Goal: Transaction & Acquisition: Purchase product/service

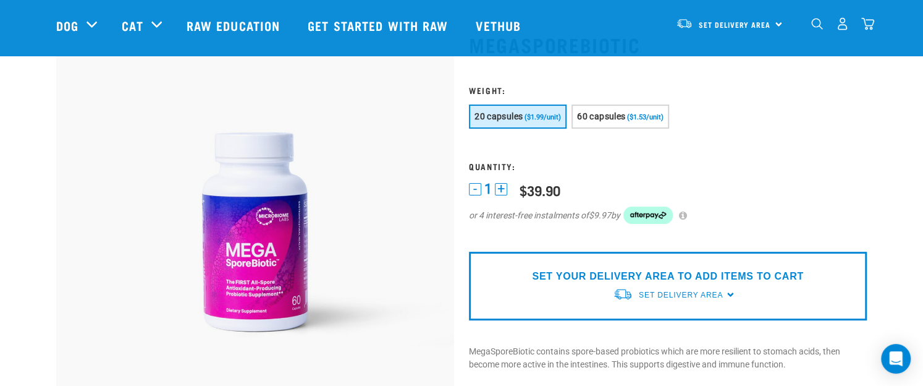
scroll to position [71, 0]
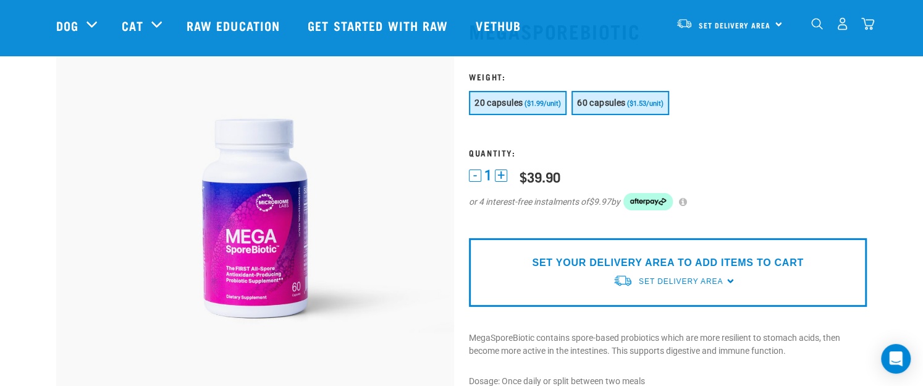
click at [621, 105] on span "60 capsules" at bounding box center [601, 103] width 48 height 10
click at [520, 109] on button "20 capsules ($1.99/unit)" at bounding box center [518, 103] width 98 height 24
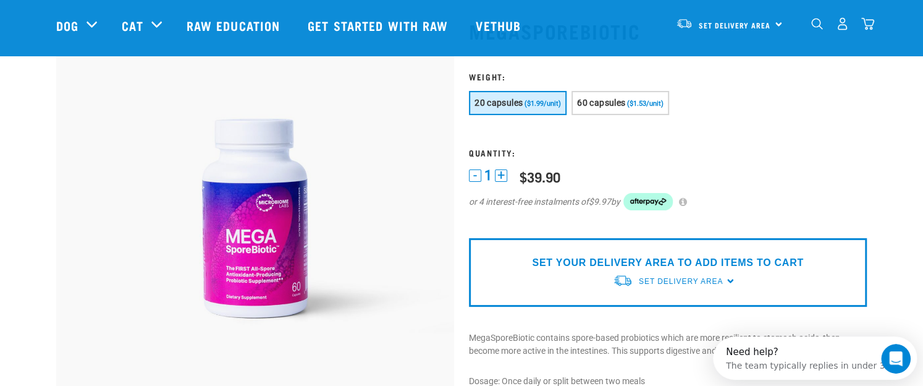
scroll to position [0, 0]
click at [594, 104] on span "60 capsules" at bounding box center [601, 103] width 48 height 10
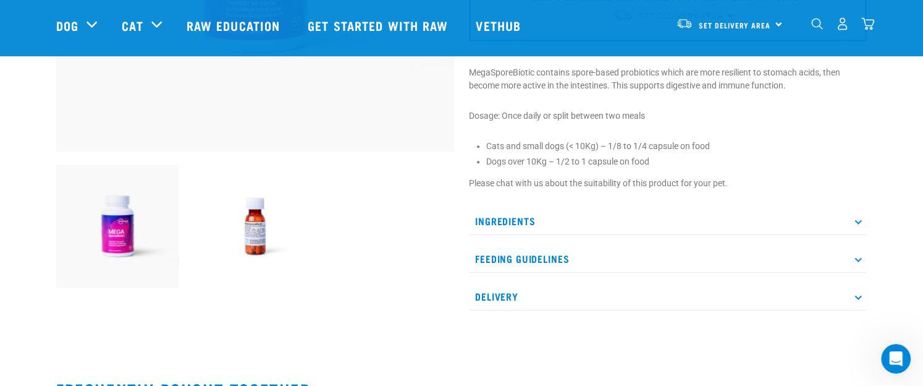
scroll to position [338, 0]
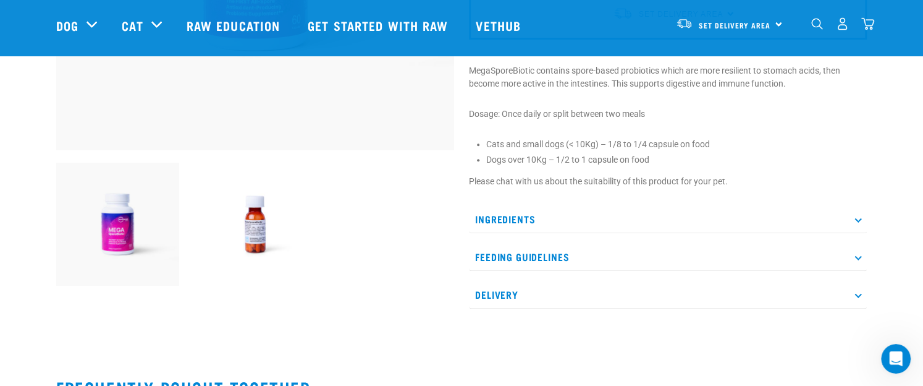
click at [246, 211] on img at bounding box center [255, 223] width 123 height 123
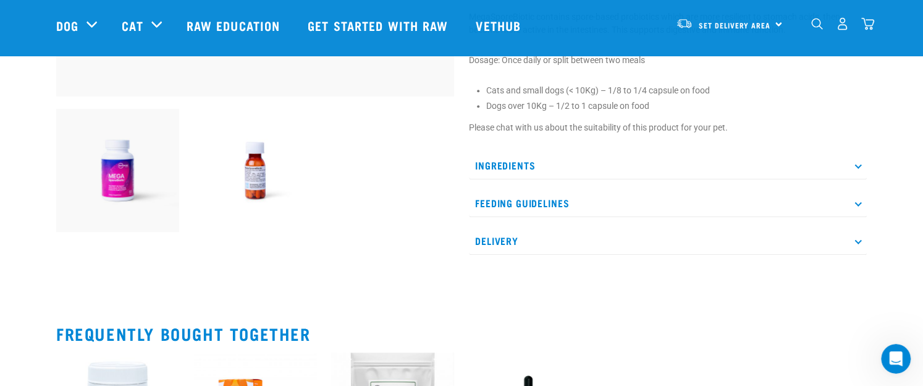
scroll to position [393, 0]
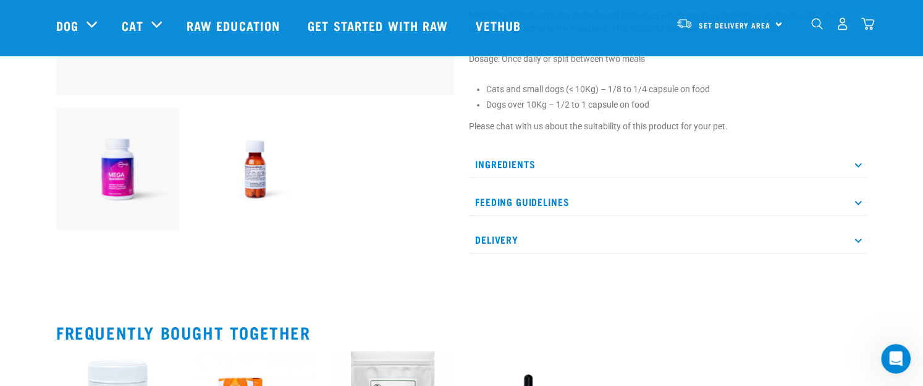
click at [146, 188] on img at bounding box center [117, 169] width 123 height 123
click at [93, 184] on img at bounding box center [117, 169] width 123 height 123
click at [97, 183] on img at bounding box center [117, 169] width 123 height 123
drag, startPoint x: 97, startPoint y: 183, endPoint x: 656, endPoint y: 174, distance: 558.6
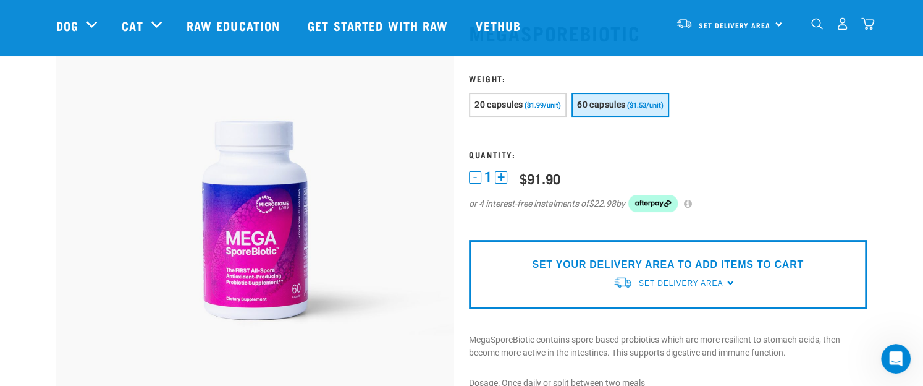
scroll to position [0, 0]
